Goal: Obtain resource: Obtain resource

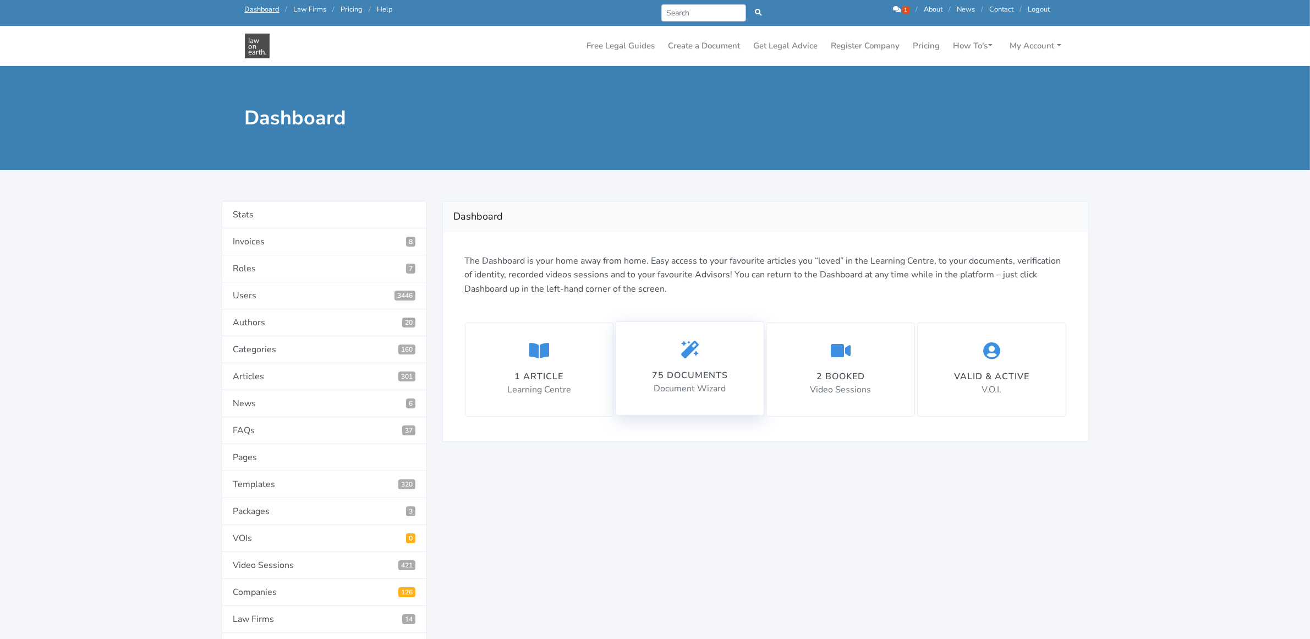
click at [674, 383] on p "Document Wizard" at bounding box center [690, 389] width 76 height 14
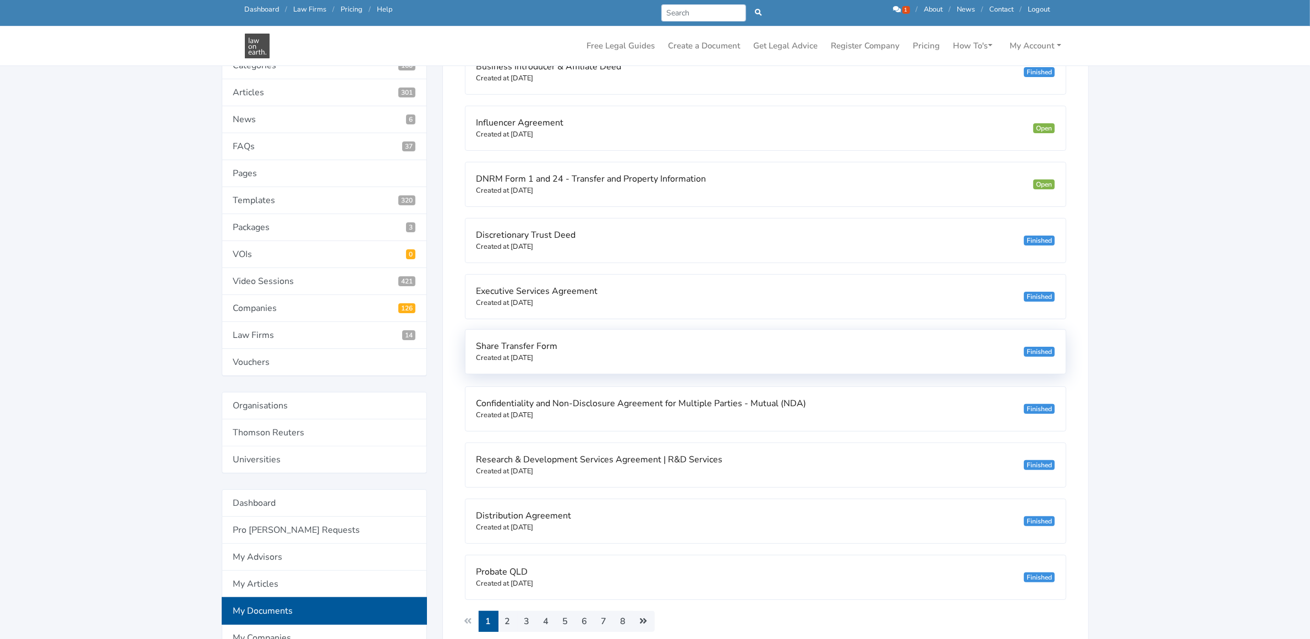
scroll to position [344, 0]
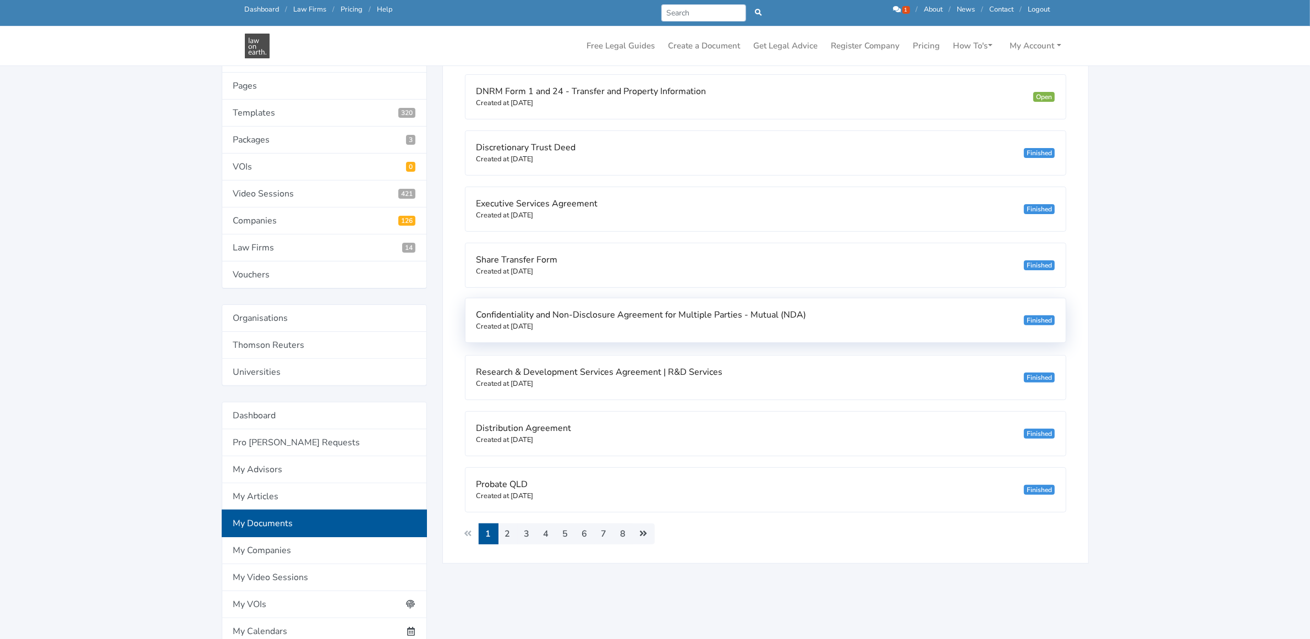
click at [524, 320] on span "Confidentiality and Non-Disclosure Agreement for Multiple Parties - Mutual (NDA)" at bounding box center [642, 315] width 330 height 12
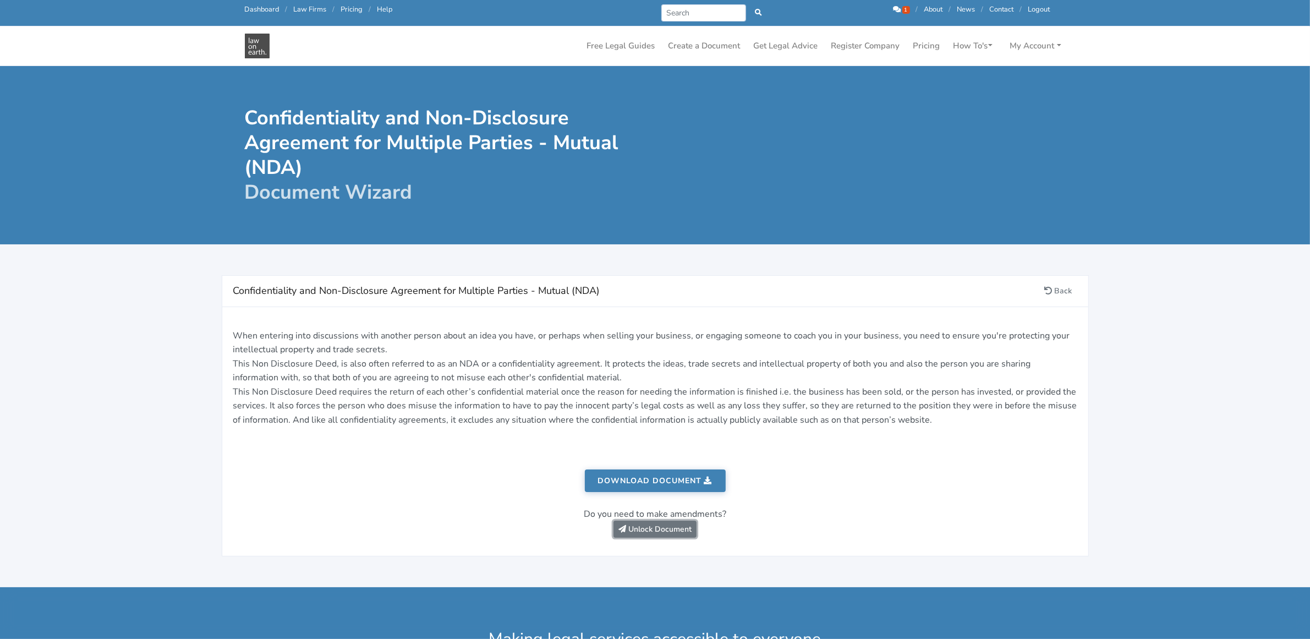
click at [632, 530] on link "Unlock Document" at bounding box center [655, 529] width 83 height 17
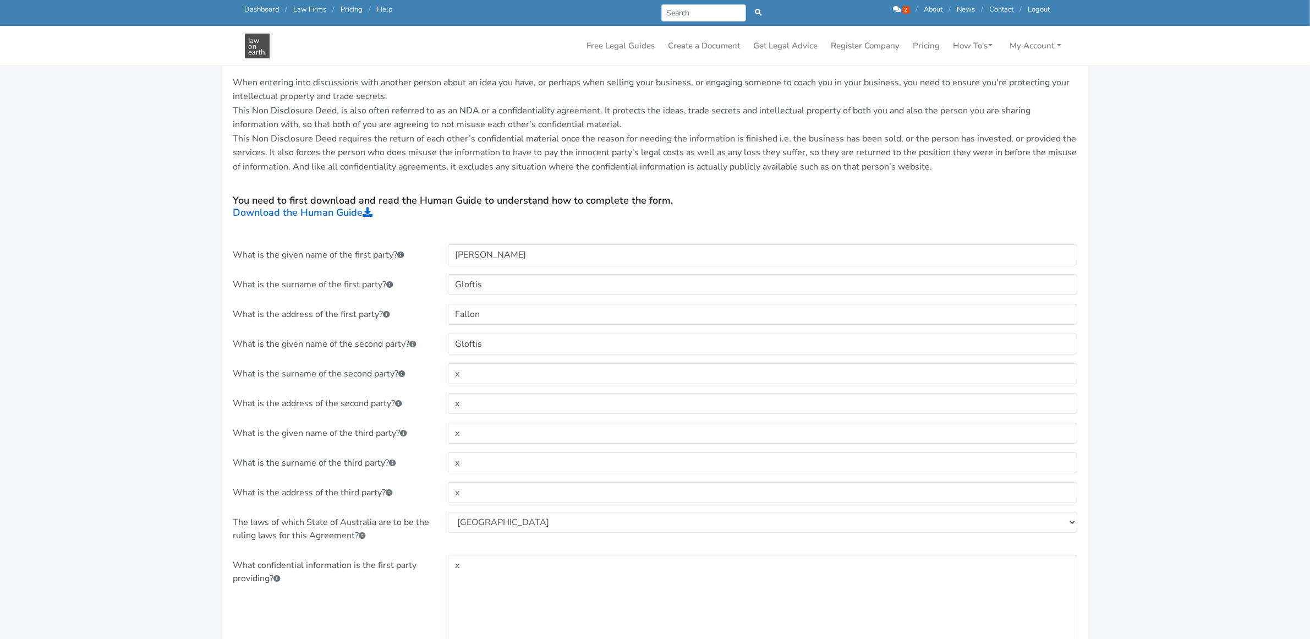
scroll to position [275, 0]
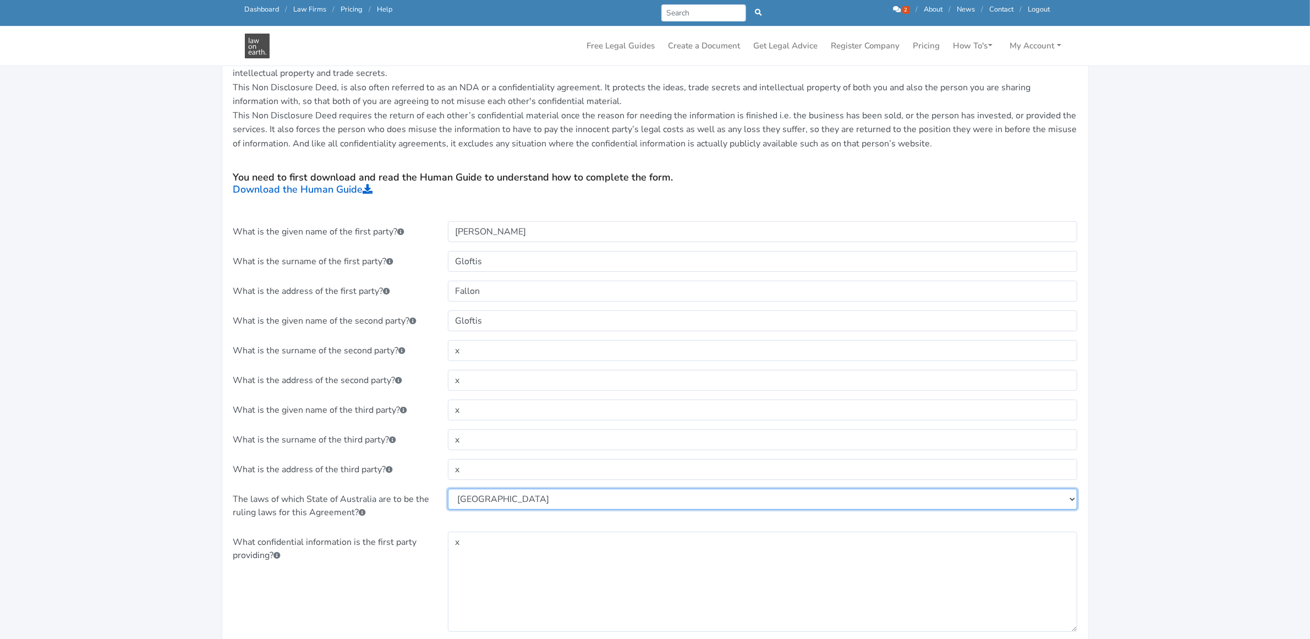
click at [509, 498] on select "Select [GEOGRAPHIC_DATA] [GEOGRAPHIC_DATA] [GEOGRAPHIC_DATA] [GEOGRAPHIC_DATA] …" at bounding box center [763, 499] width 630 height 21
